Goal: Obtain resource: Download file/media

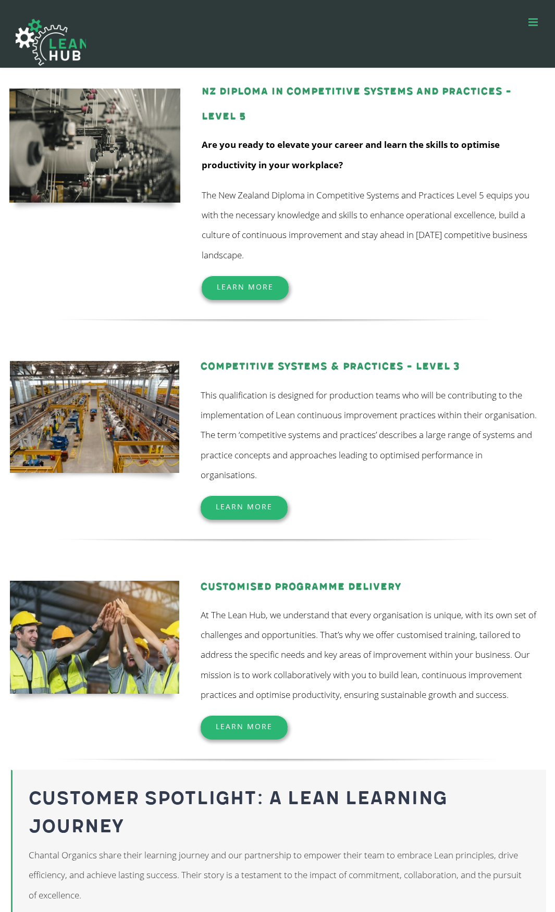
scroll to position [260, 0]
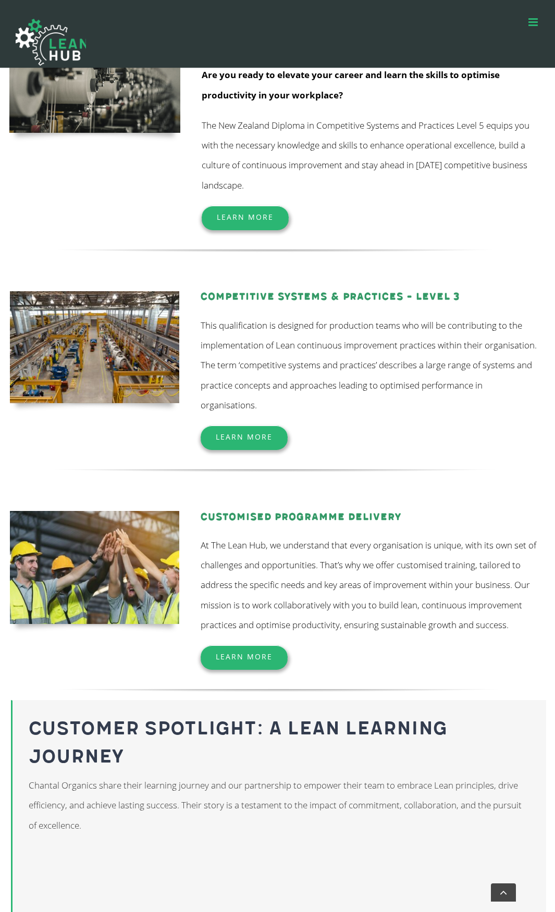
click at [268, 218] on span "Learn More" at bounding box center [245, 217] width 57 height 10
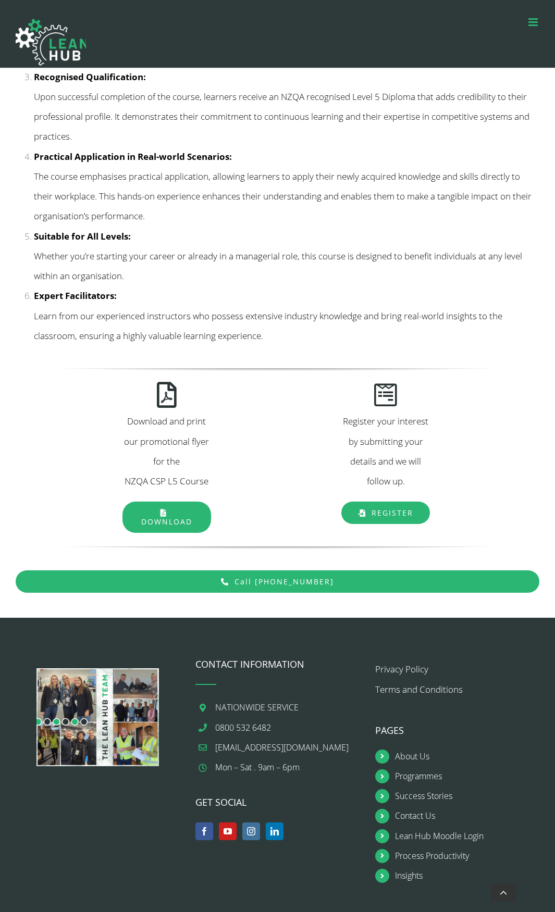
scroll to position [1362, 0]
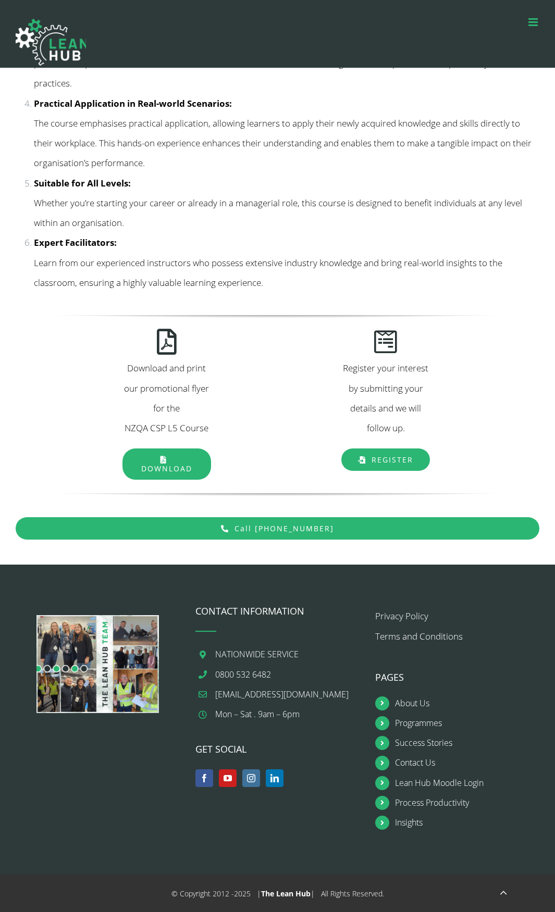
click at [180, 451] on link "Download" at bounding box center [166, 463] width 89 height 31
click at [160, 464] on span "Download" at bounding box center [166, 468] width 51 height 10
